Goal: Information Seeking & Learning: Check status

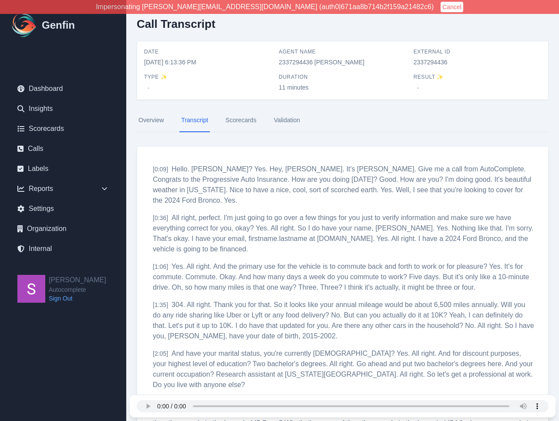
scroll to position [592, 0]
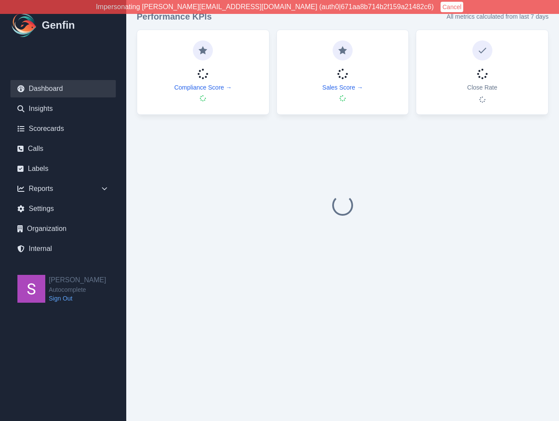
click at [441, 6] on button "Cancel" at bounding box center [452, 7] width 23 height 10
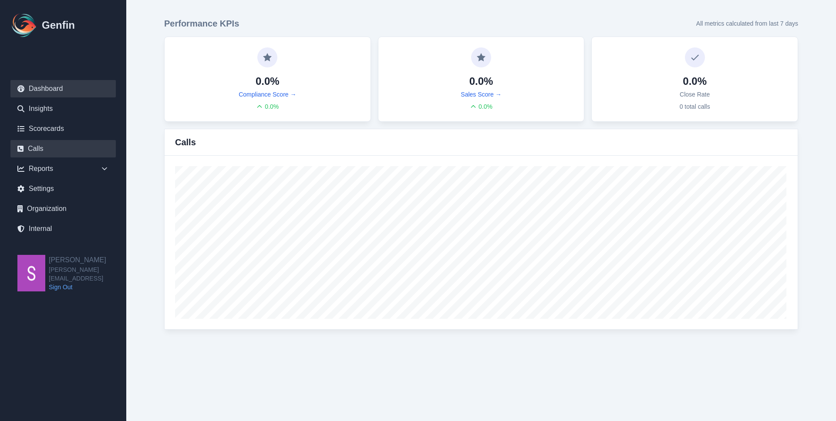
click at [89, 155] on link "Calls" at bounding box center [62, 148] width 105 height 17
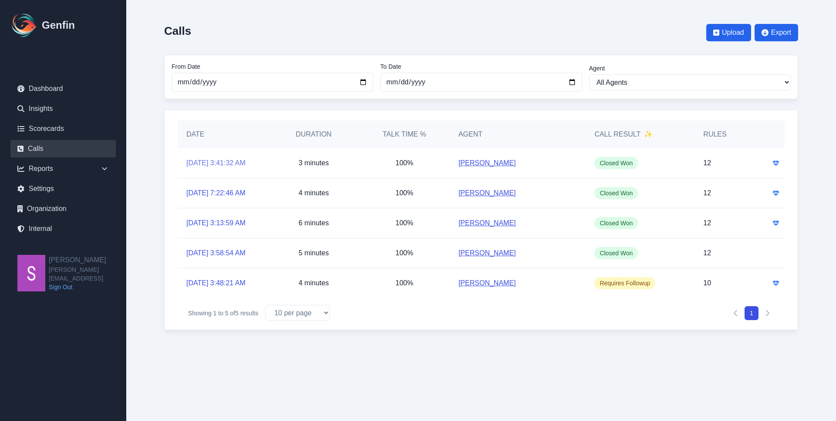
click at [203, 162] on link "8/5/2025, 3:41:32 AM" at bounding box center [215, 163] width 59 height 10
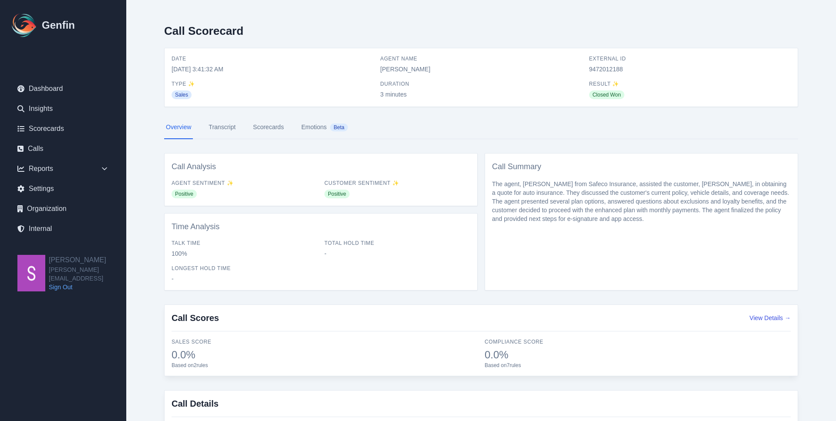
click at [278, 124] on link "Scorecards" at bounding box center [268, 128] width 34 height 24
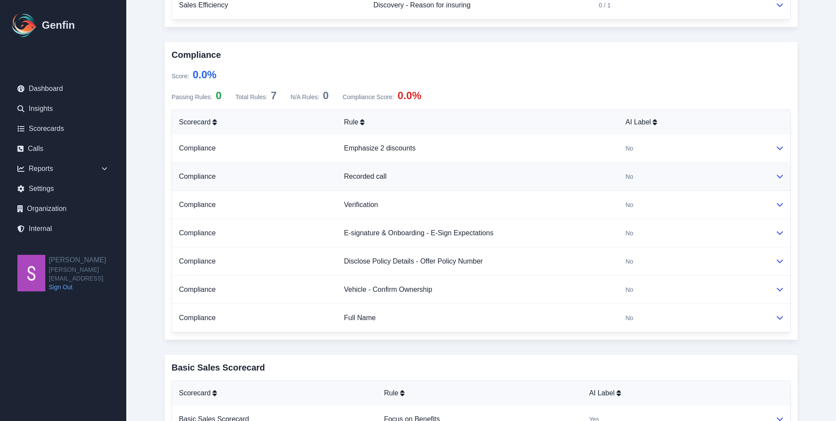
scroll to position [275, 0]
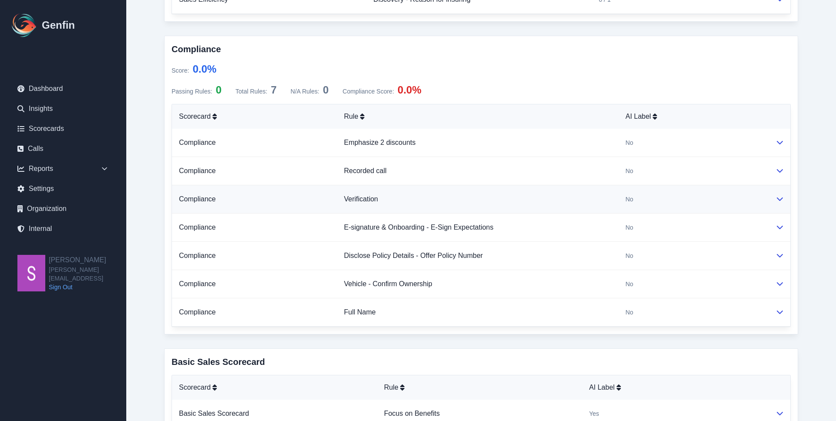
click at [783, 199] on td at bounding box center [779, 199] width 22 height 28
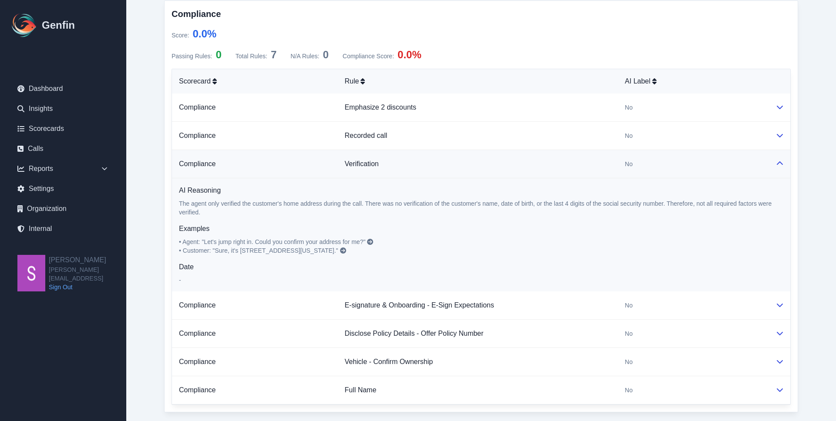
scroll to position [0, 0]
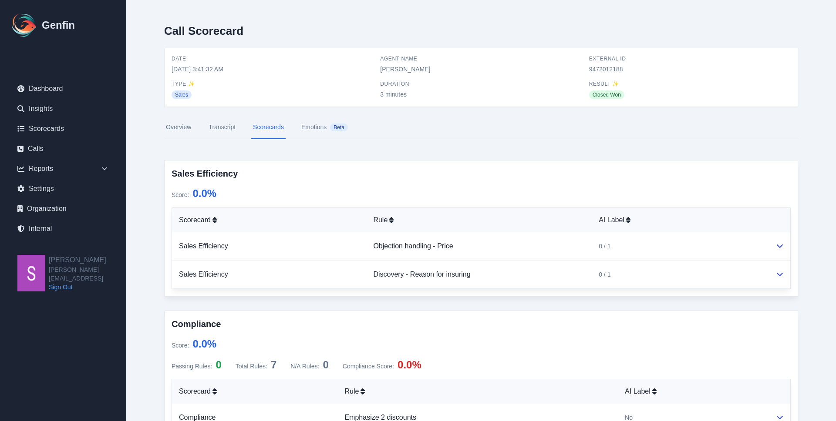
click at [215, 130] on link "Transcript" at bounding box center [222, 128] width 30 height 24
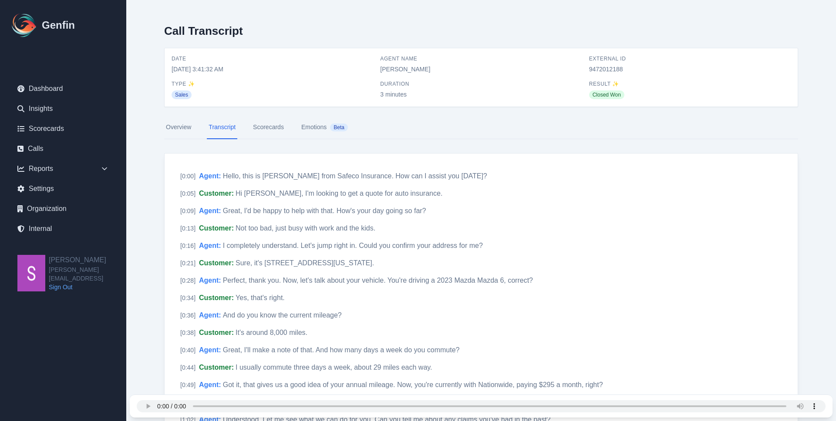
click at [266, 131] on link "Scorecards" at bounding box center [268, 128] width 34 height 24
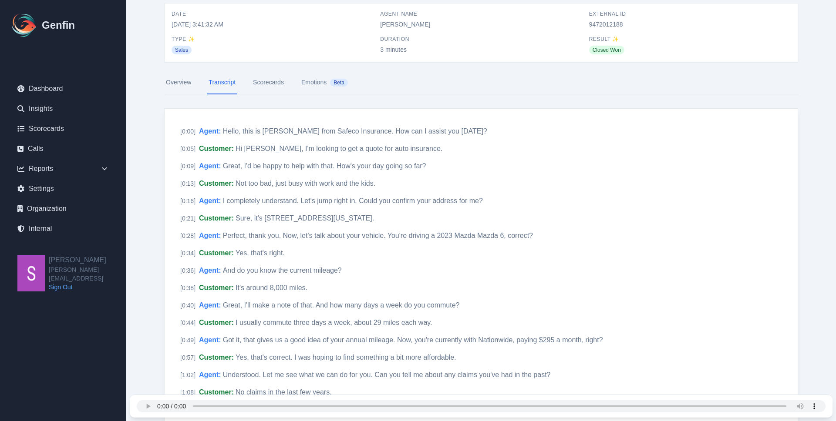
scroll to position [46, 0]
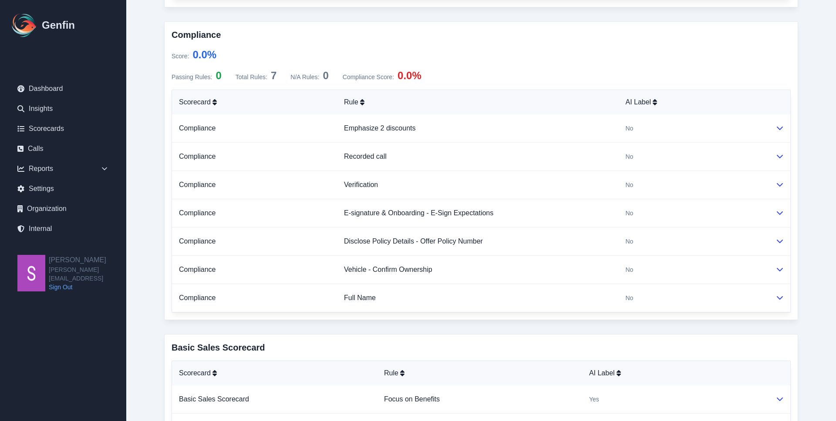
scroll to position [301, 0]
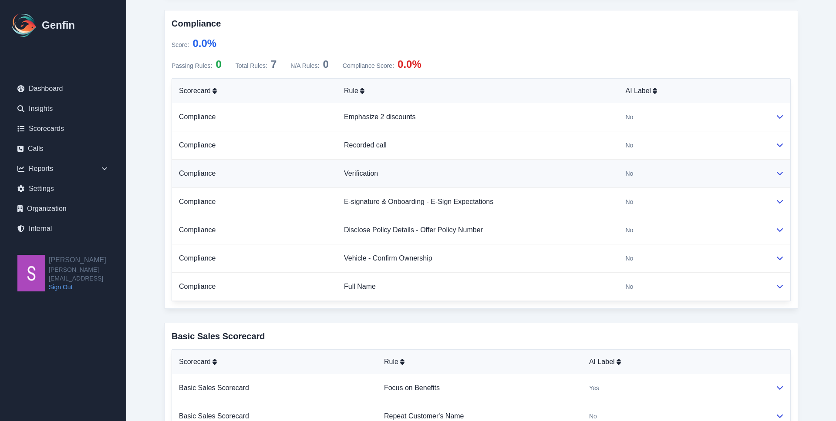
click at [778, 176] on icon at bounding box center [779, 173] width 7 height 7
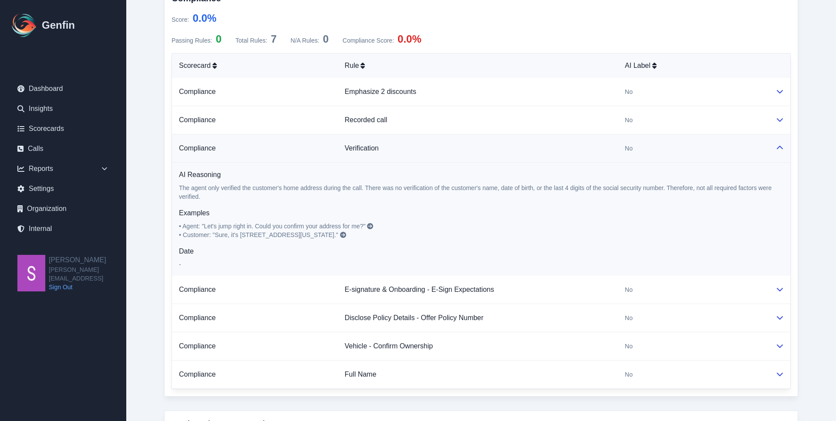
scroll to position [326, 0]
click at [779, 344] on icon at bounding box center [779, 346] width 7 height 7
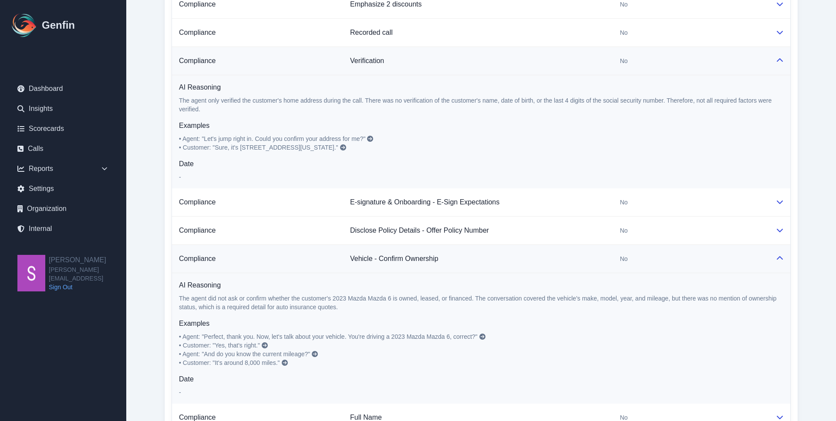
scroll to position [404, 0]
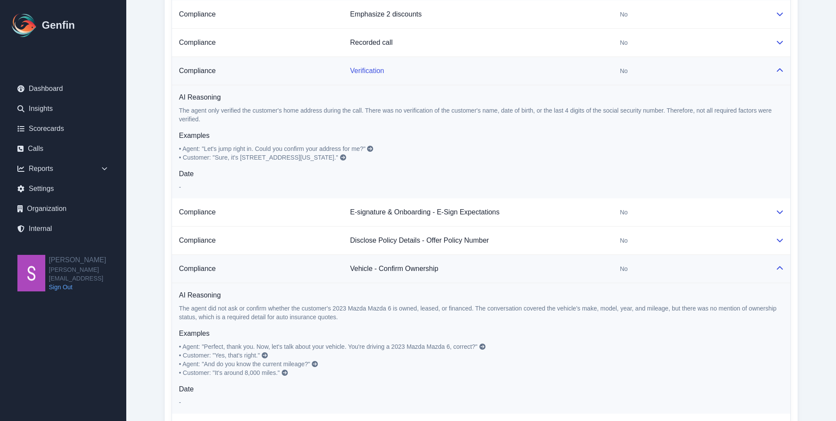
click at [369, 69] on link "Verification" at bounding box center [367, 70] width 34 height 7
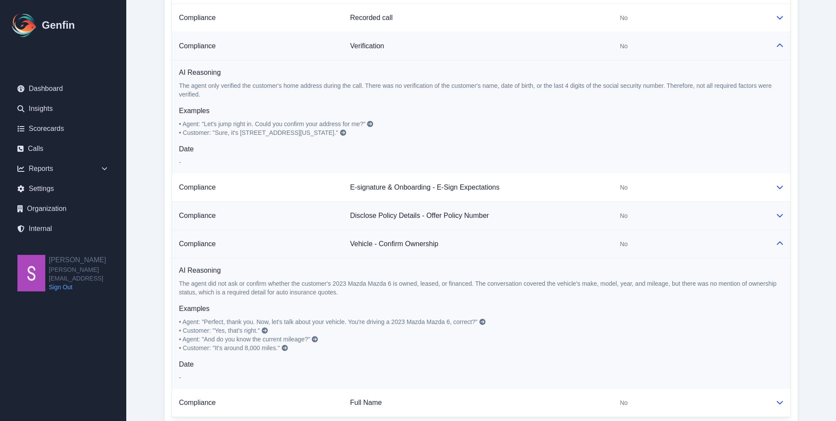
scroll to position [431, 0]
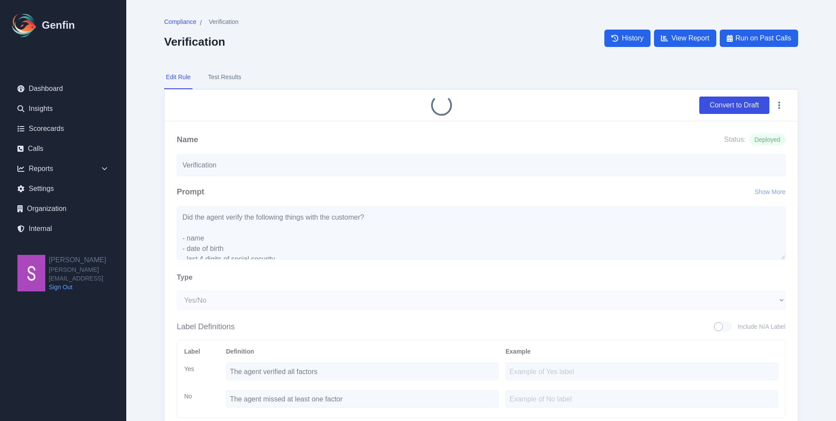
select select "Yes/No"
click at [680, 41] on span "View Report" at bounding box center [690, 38] width 38 height 10
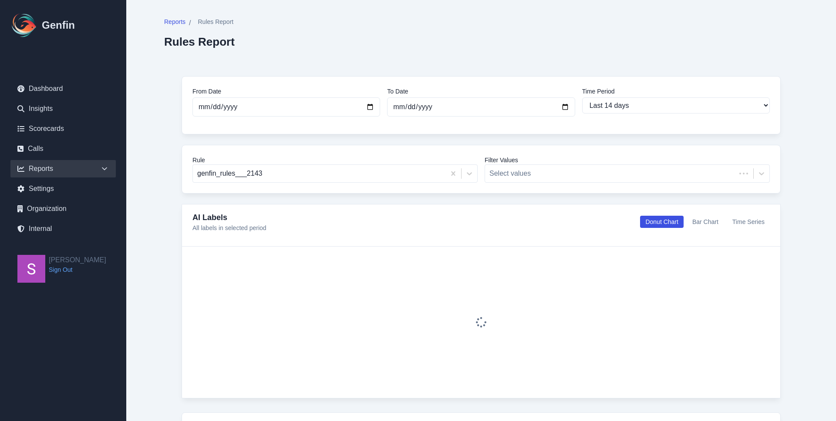
select select "14"
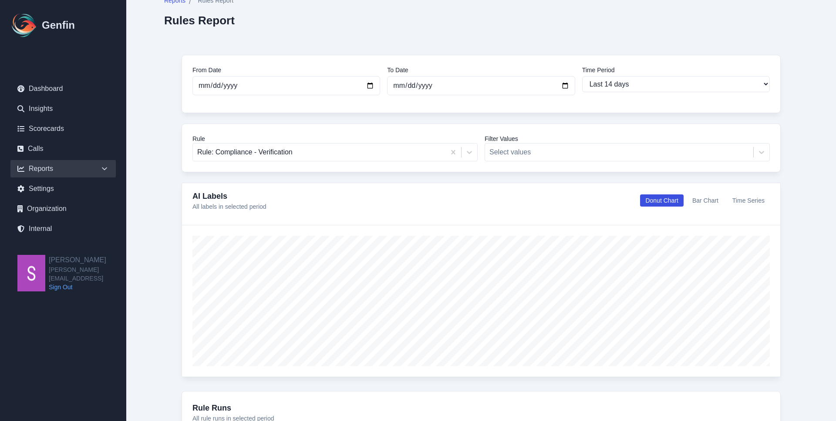
scroll to position [30, 0]
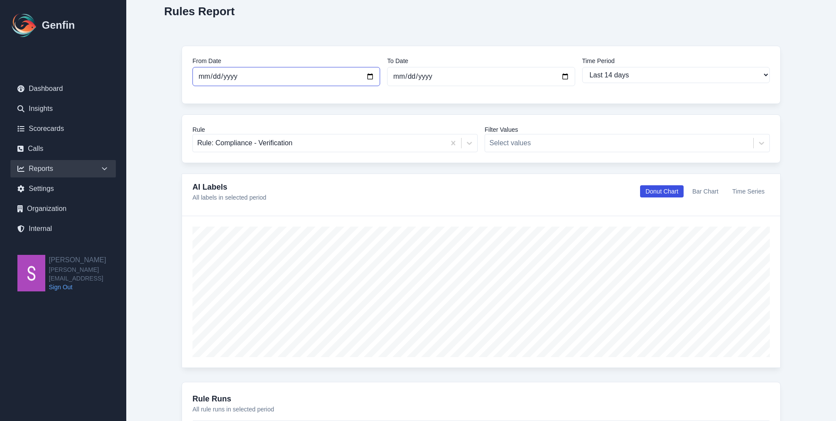
click at [369, 71] on input "[DATE]" at bounding box center [286, 76] width 188 height 19
click at [267, 75] on input "[DATE]" at bounding box center [286, 76] width 188 height 19
click at [368, 77] on input "2025-08-05" at bounding box center [286, 76] width 188 height 19
type input "2025-07-05"
select select "custom"
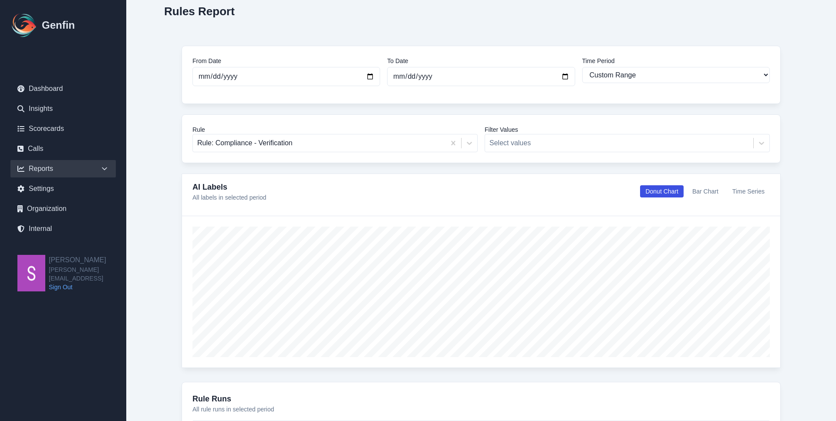
type input "2025-06-05"
click at [168, 145] on div "From Date 2025-06-05 To Date 2025-08-19 Time Period Last 7 days Last 14 days La…" at bounding box center [481, 415] width 634 height 774
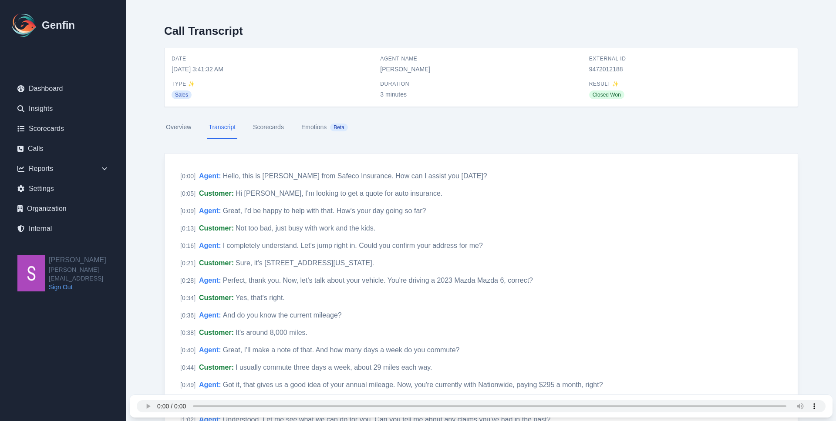
scroll to position [46, 0]
